Goal: Use online tool/utility: Utilize a website feature to perform a specific function

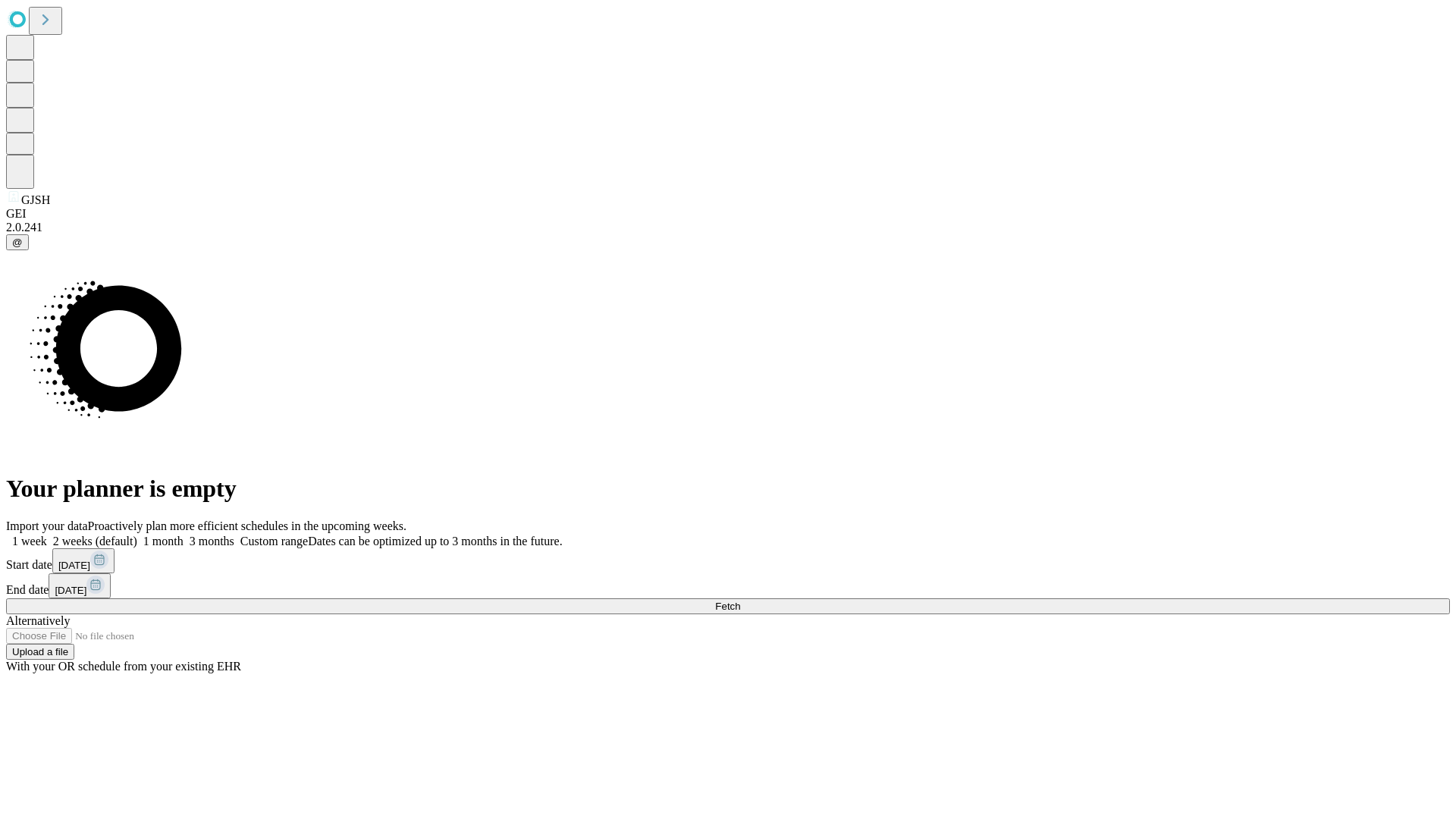
click at [740, 601] on span "Fetch" at bounding box center [728, 606] width 25 height 11
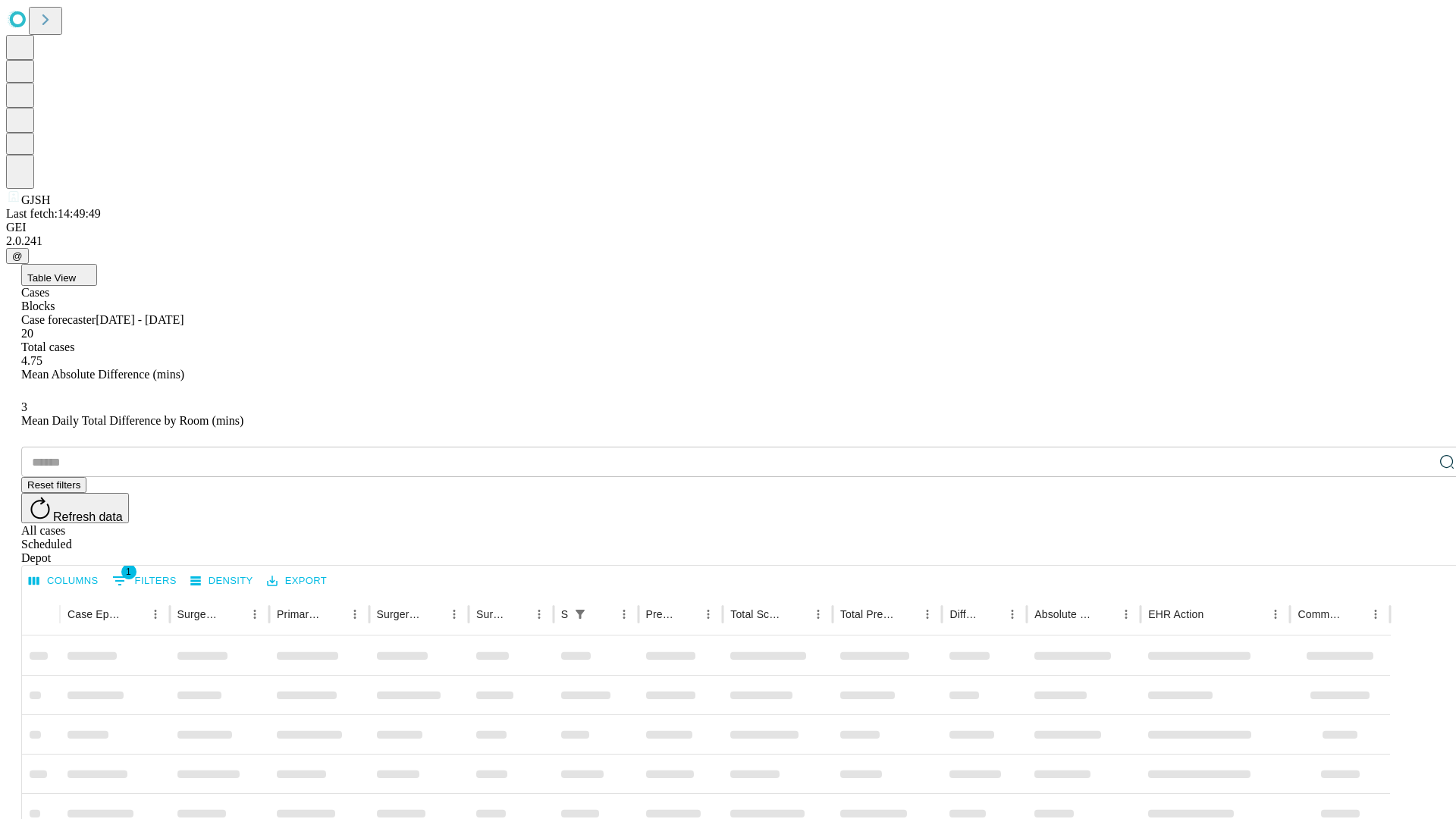
click at [76, 272] on span "Table View" at bounding box center [51, 278] width 48 height 11
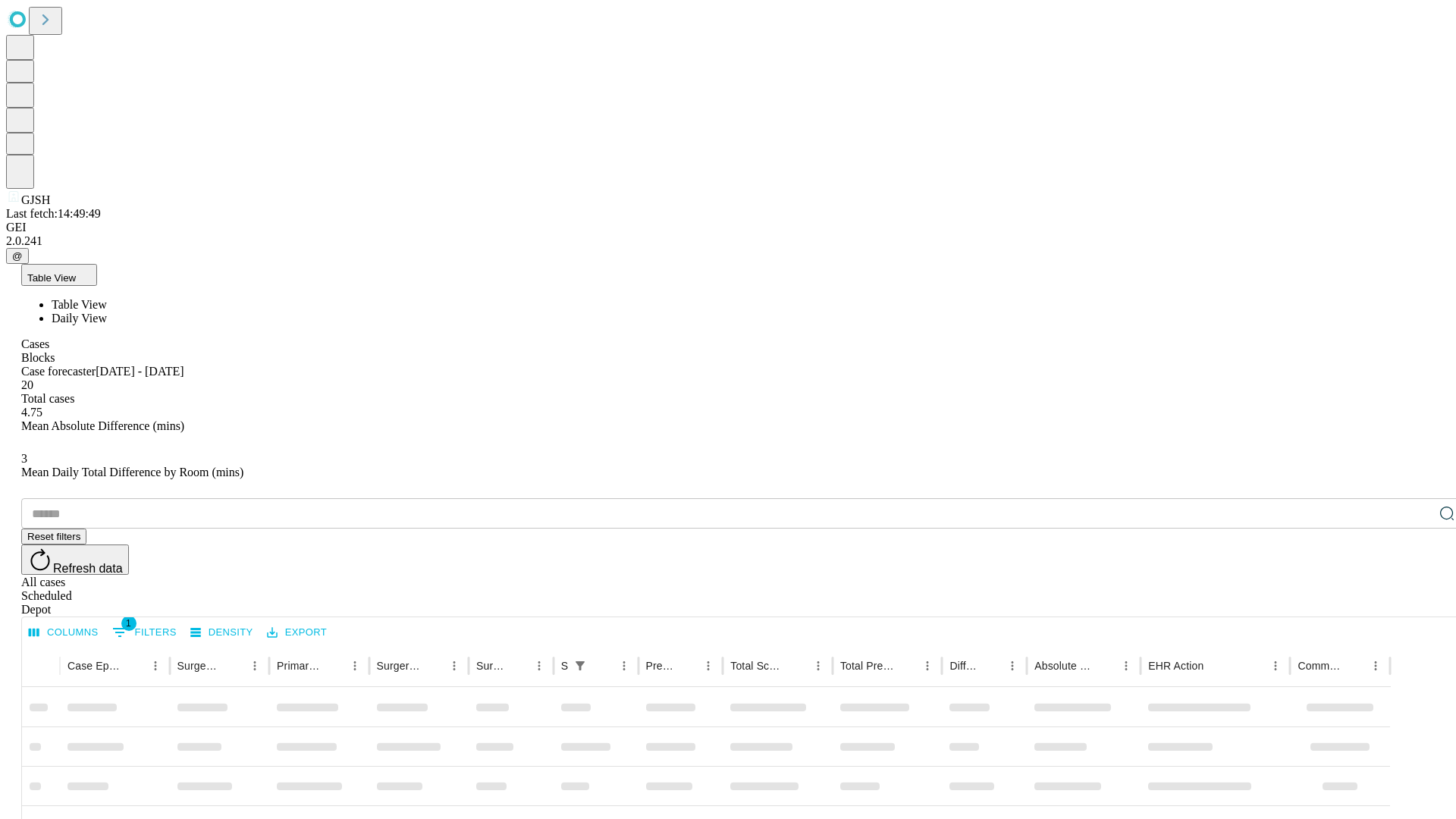
click at [107, 312] on span "Daily View" at bounding box center [79, 318] width 56 height 13
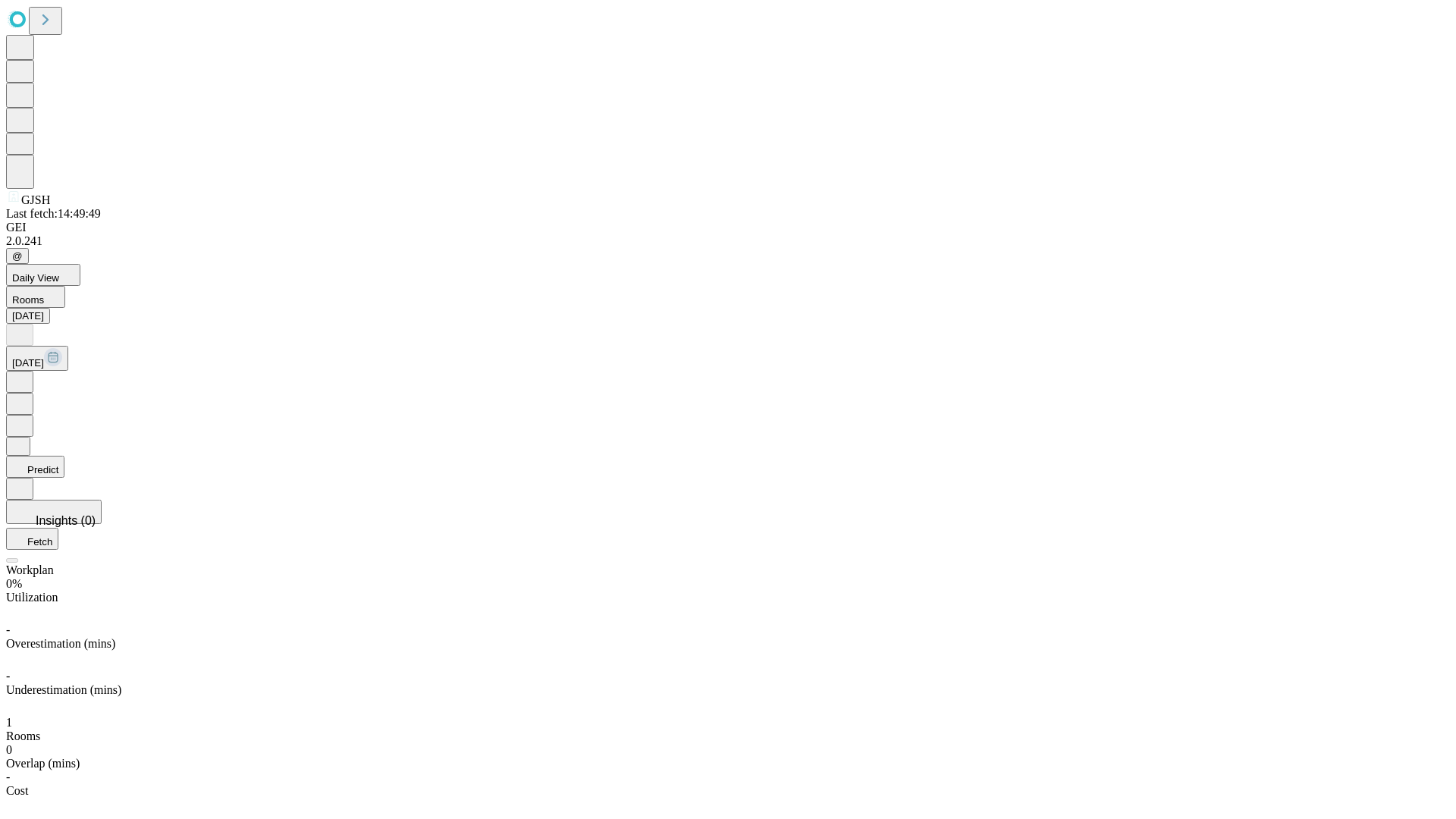
click at [64, 455] on button "Predict" at bounding box center [35, 466] width 59 height 22
